Goal: Transaction & Acquisition: Purchase product/service

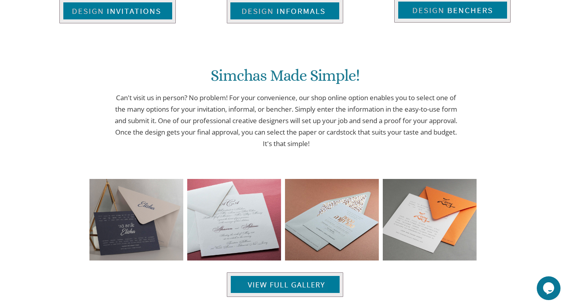
scroll to position [800, 0]
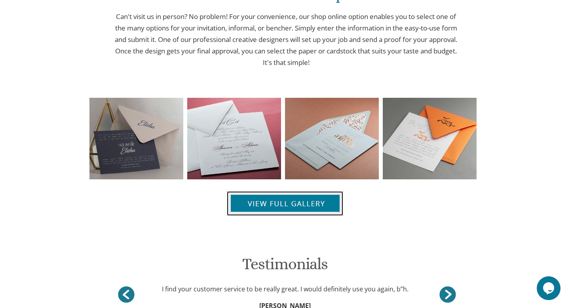
click at [303, 205] on img at bounding box center [285, 203] width 116 height 25
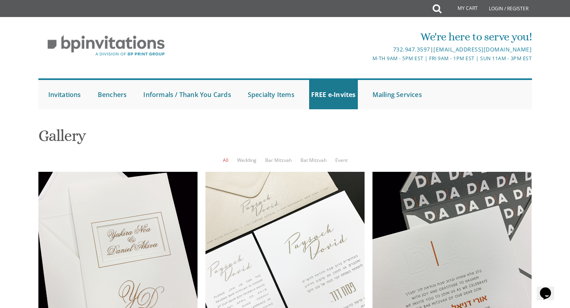
scroll to position [471, 0]
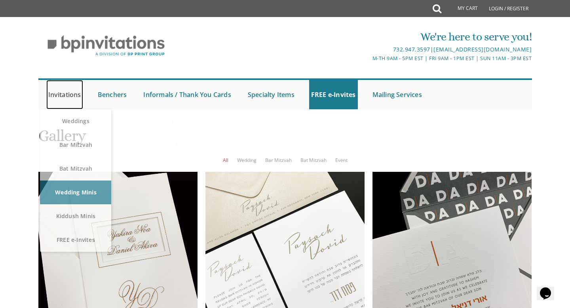
click at [65, 99] on link "Invitations" at bounding box center [64, 94] width 37 height 29
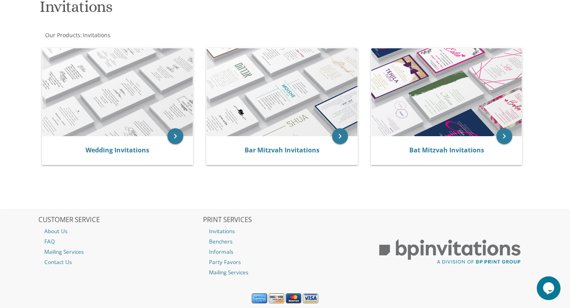
scroll to position [163, 0]
